Goal: Task Accomplishment & Management: Manage account settings

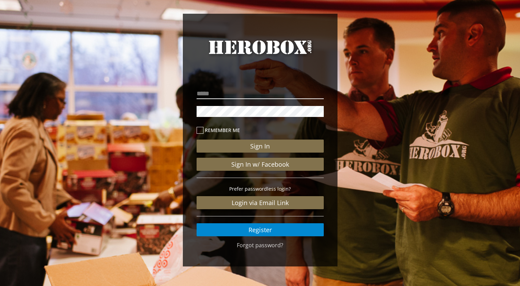
click at [210, 94] on input "email" at bounding box center [259, 93] width 127 height 11
click at [281, 91] on input "**********" at bounding box center [259, 93] width 127 height 11
type input "**********"
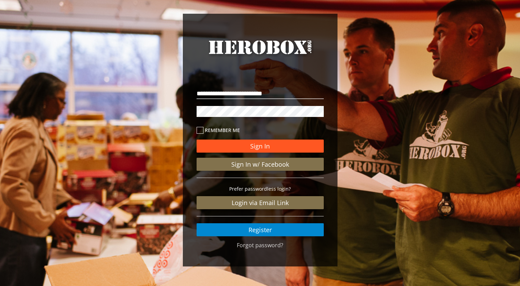
click at [264, 146] on button "Sign In" at bounding box center [259, 146] width 127 height 13
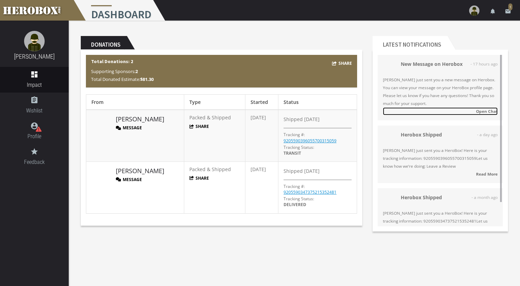
click at [484, 111] on strong "Open Chat" at bounding box center [487, 111] width 22 height 5
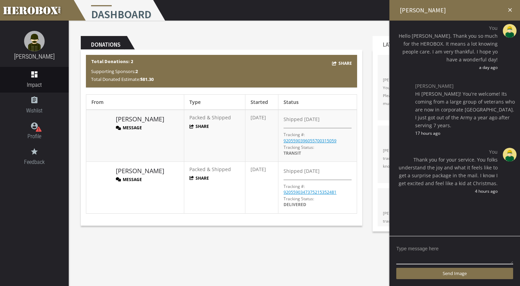
click at [510, 9] on icon "close" at bounding box center [510, 10] width 6 height 6
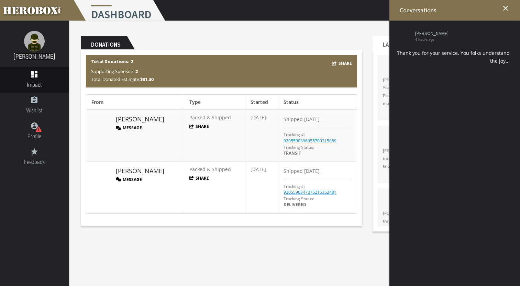
click at [34, 54] on link "[PERSON_NAME]" at bounding box center [34, 56] width 41 height 7
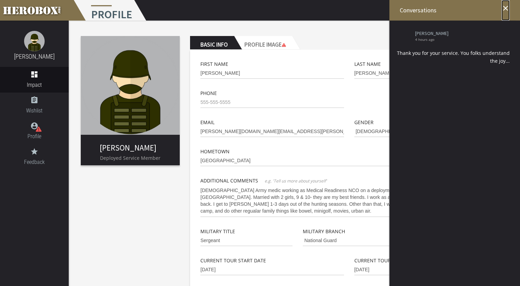
click at [504, 7] on icon "close" at bounding box center [505, 8] width 8 height 8
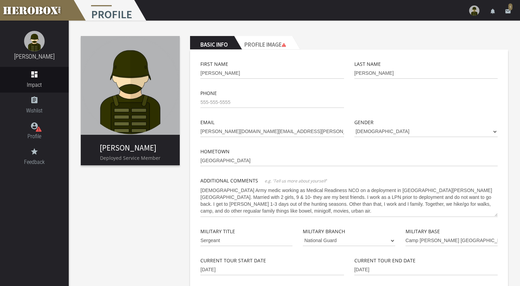
scroll to position [69, 0]
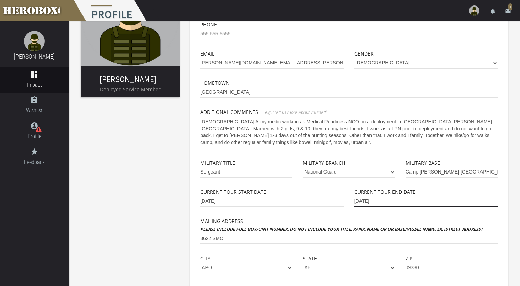
click at [365, 200] on input "[DATE]" at bounding box center [425, 201] width 143 height 11
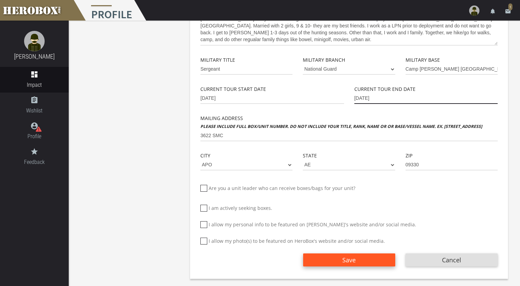
type input "[DATE]"
click at [332, 262] on button "Save" at bounding box center [349, 260] width 92 height 13
click at [347, 261] on span "Save" at bounding box center [348, 260] width 13 height 8
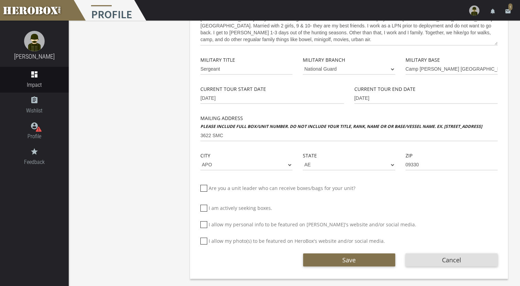
click at [277, 261] on div "Save Cancel" at bounding box center [348, 258] width 307 height 16
click at [345, 257] on span "Save" at bounding box center [348, 260] width 13 height 8
click at [347, 260] on span "Save" at bounding box center [348, 260] width 13 height 8
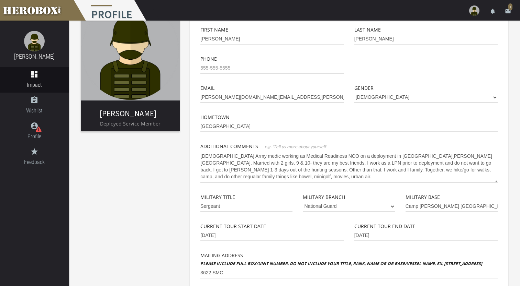
scroll to position [0, 0]
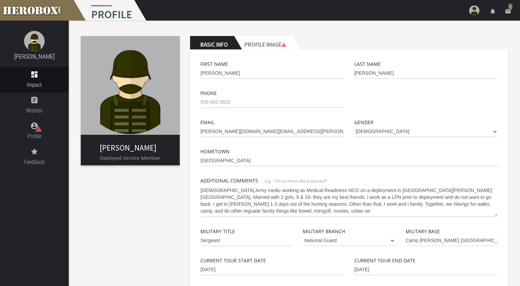
click at [183, 56] on body "menu Profile settings Settings lock Logout notifications email 1 [PERSON_NAME] …" at bounding box center [260, 143] width 520 height 286
click at [118, 32] on div "[PERSON_NAME] Deployed Service Member" at bounding box center [130, 101] width 109 height 140
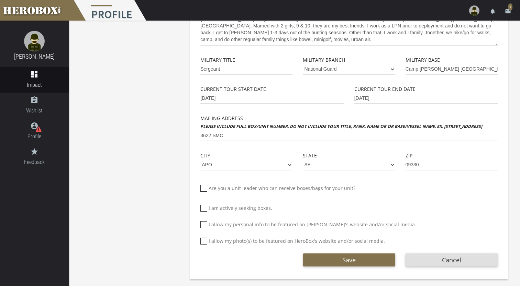
click at [150, 66] on div "[PERSON_NAME] Deployed Service Member Basic Info Profile Image First Name [PERS…" at bounding box center [294, 67] width 451 height 436
click at [347, 259] on span "Save" at bounding box center [348, 260] width 13 height 8
click at [348, 265] on button "Save" at bounding box center [349, 260] width 92 height 13
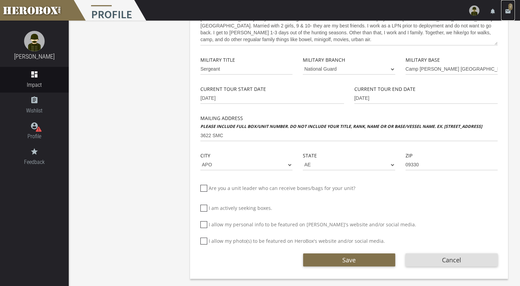
click at [508, 7] on span "1" at bounding box center [510, 6] width 4 height 7
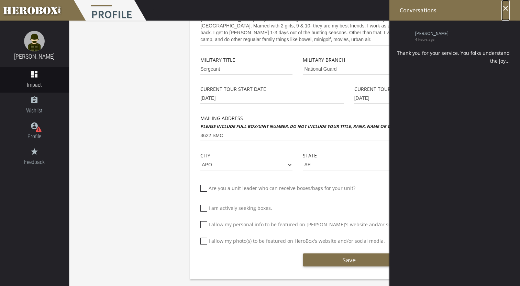
click at [507, 9] on icon "close" at bounding box center [505, 8] width 8 height 8
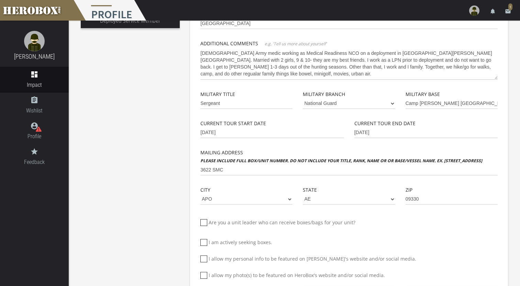
scroll to position [0, 0]
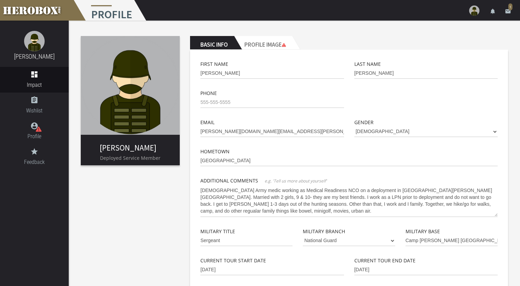
click at [475, 14] on img at bounding box center [474, 10] width 10 height 10
click at [447, 44] on link "lock Logout" at bounding box center [453, 43] width 62 height 15
